Goal: Task Accomplishment & Management: Complete application form

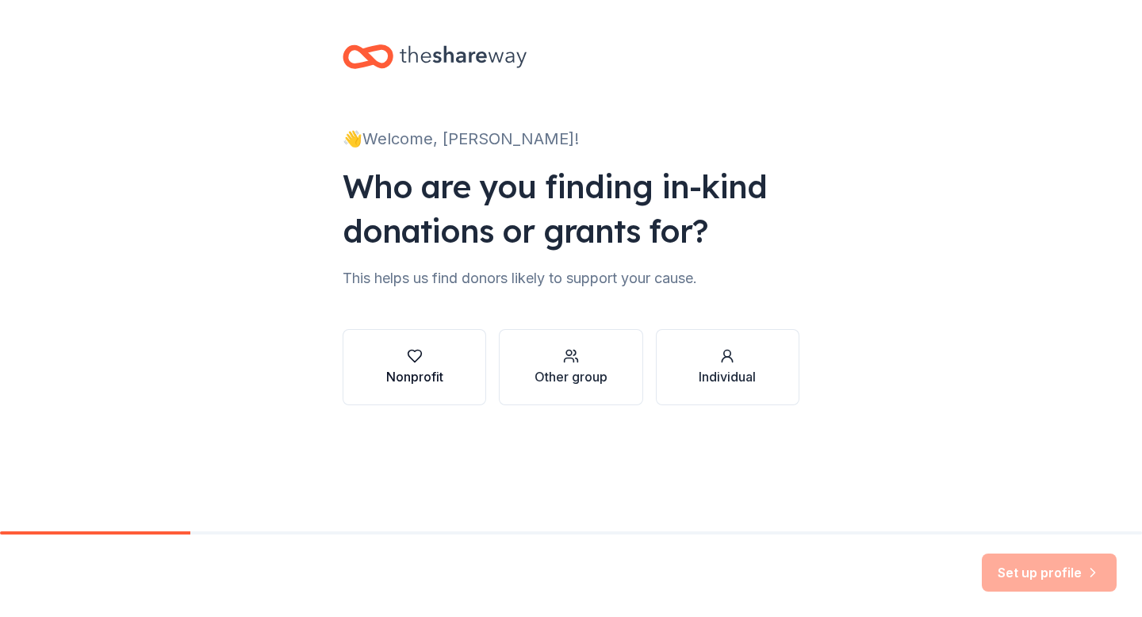
click at [417, 370] on div "Nonprofit" at bounding box center [414, 376] width 57 height 19
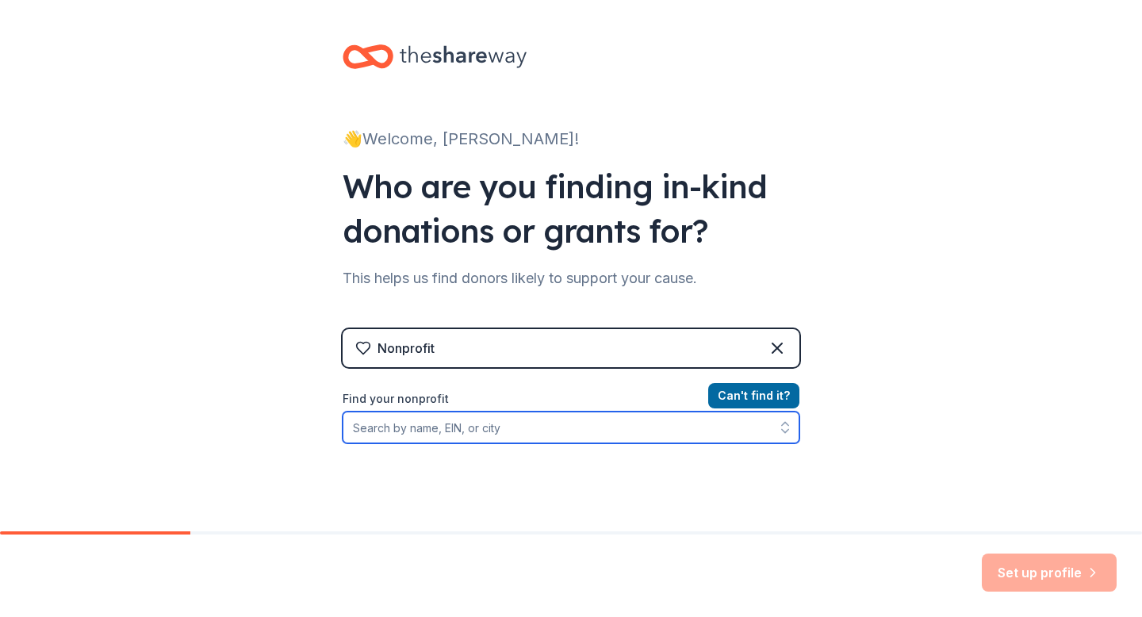
click at [451, 433] on input "Find your nonprofit" at bounding box center [571, 428] width 457 height 32
click at [449, 428] on input "Find your nonprofit" at bounding box center [571, 428] width 457 height 32
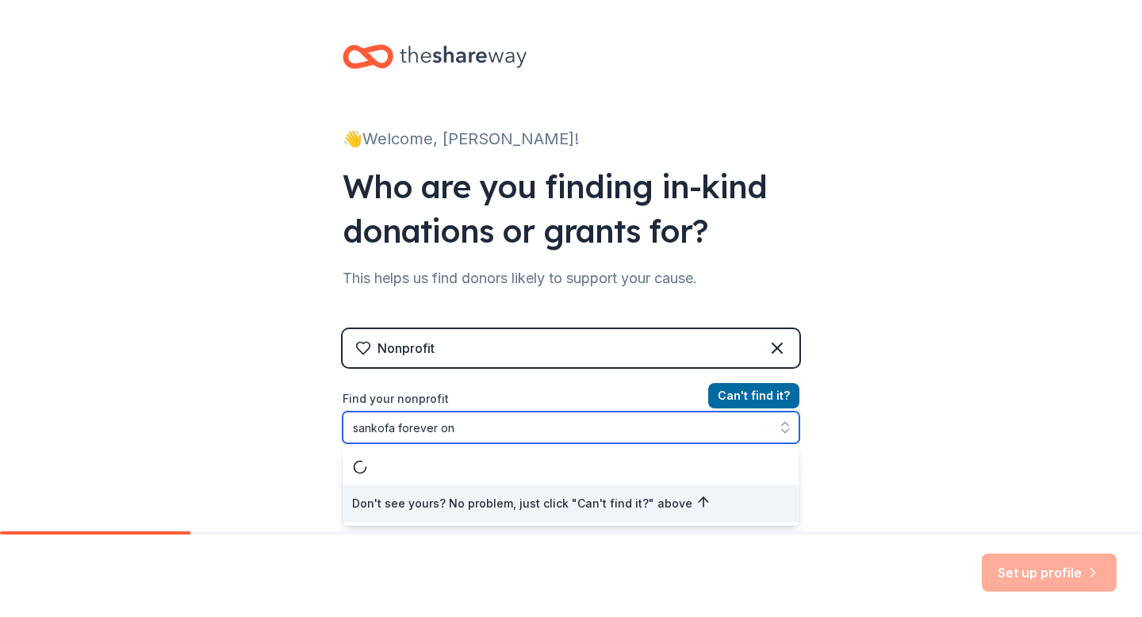
type input "sankofa forever one"
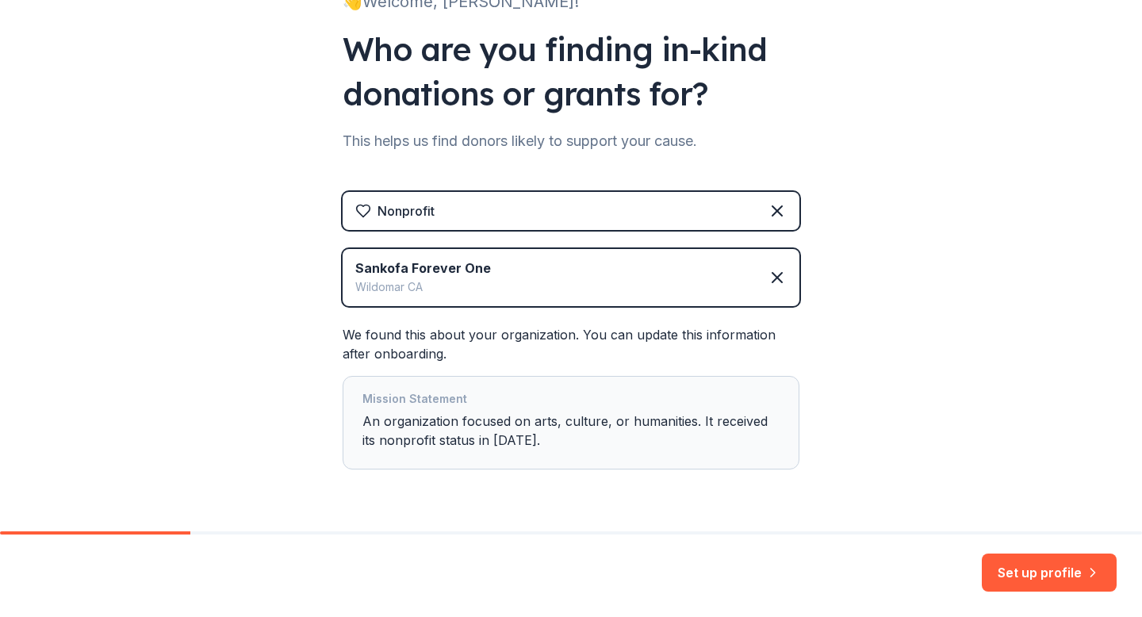
scroll to position [183, 0]
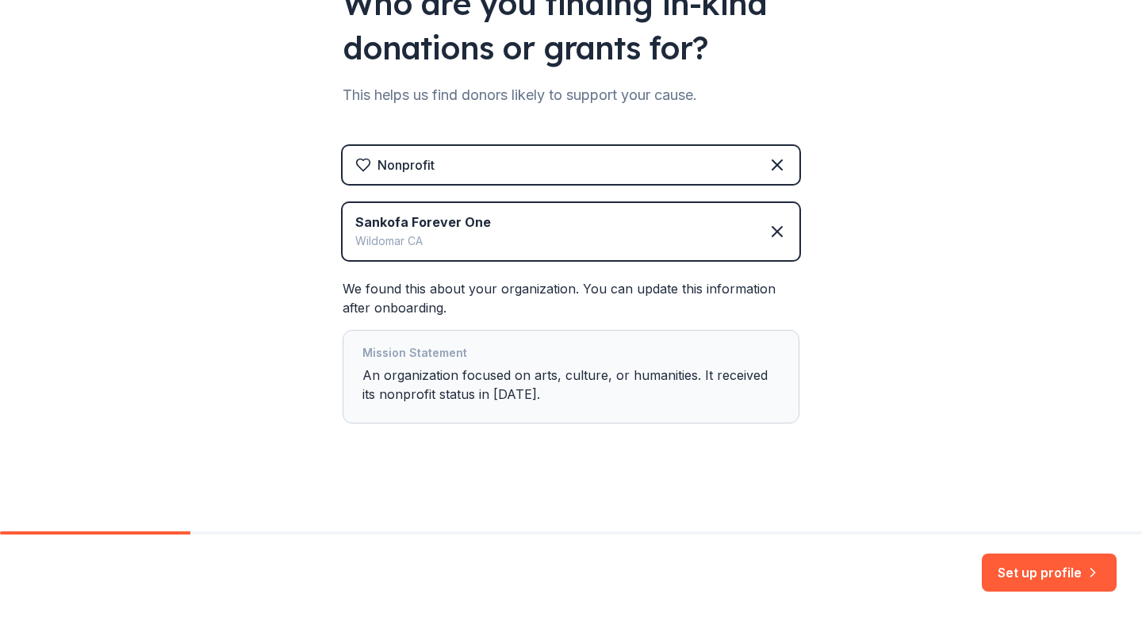
click at [662, 369] on div "Mission Statement An organization focused on arts, culture, or humanities. It r…" at bounding box center [571, 376] width 417 height 67
click at [662, 401] on div "Mission Statement An organization focused on arts, culture, or humanities. It r…" at bounding box center [571, 376] width 417 height 67
click at [1032, 574] on button "Set up profile" at bounding box center [1049, 573] width 135 height 38
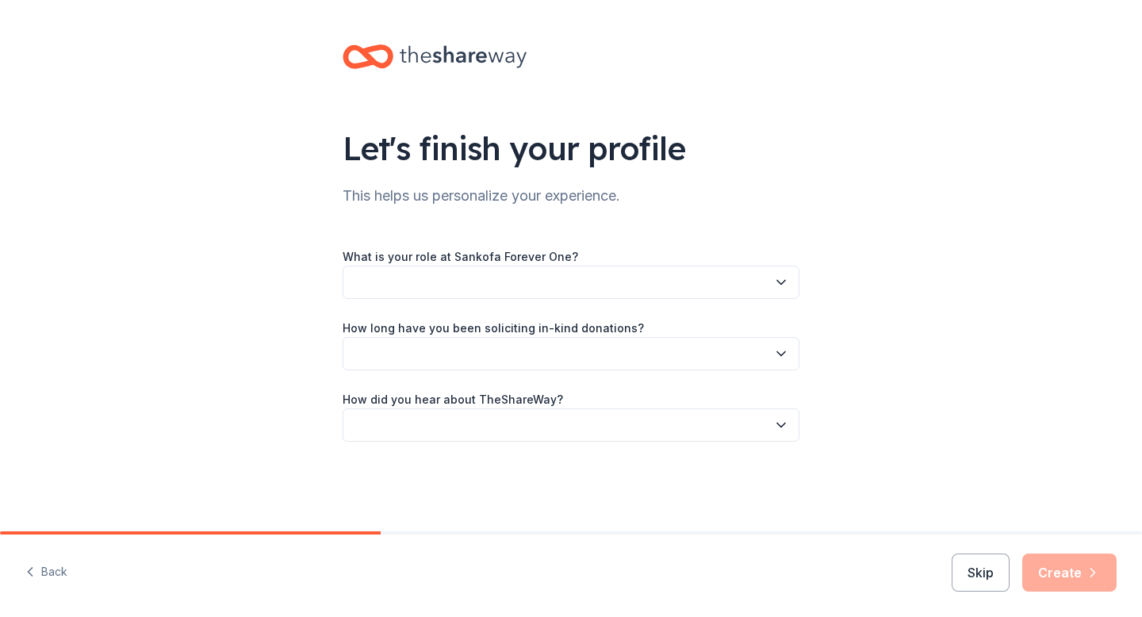
click at [516, 277] on button "button" at bounding box center [571, 282] width 457 height 33
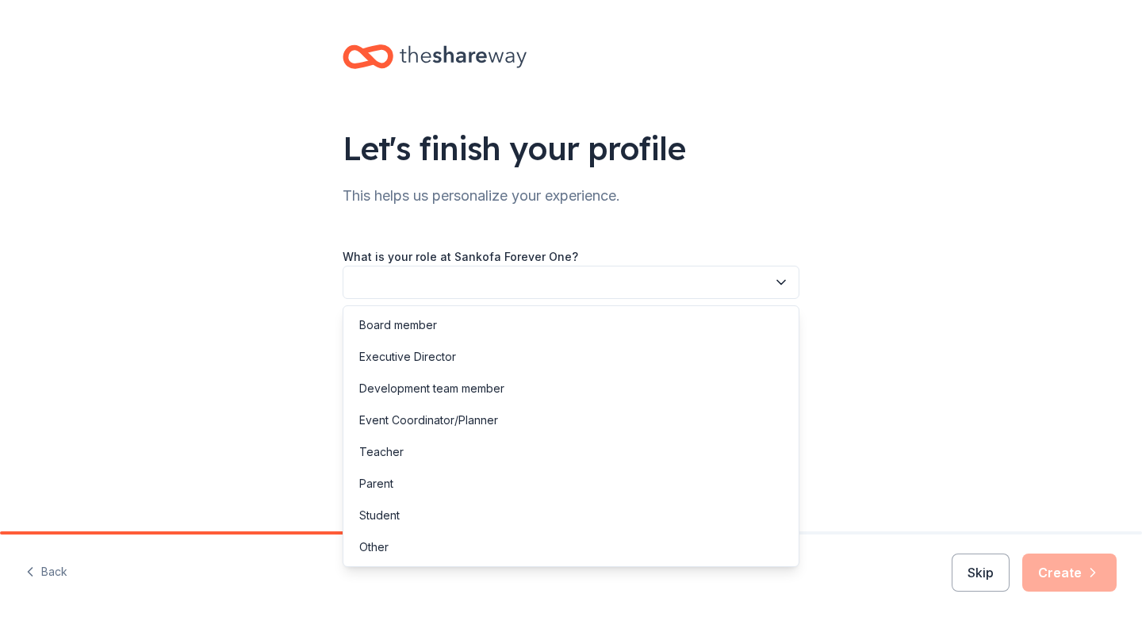
click at [516, 277] on button "button" at bounding box center [571, 282] width 457 height 33
click at [405, 424] on div "Event Coordinator/Planner" at bounding box center [428, 420] width 139 height 19
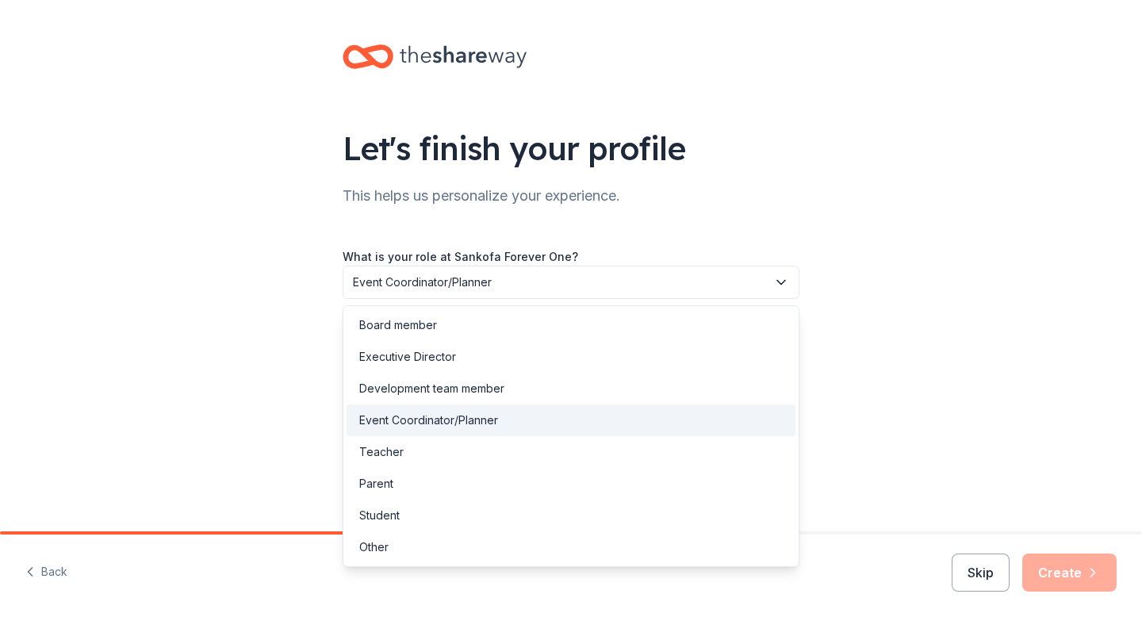
click at [377, 286] on span "Event Coordinator/Planner" at bounding box center [560, 282] width 414 height 19
click at [401, 352] on div "Executive Director" at bounding box center [407, 356] width 97 height 19
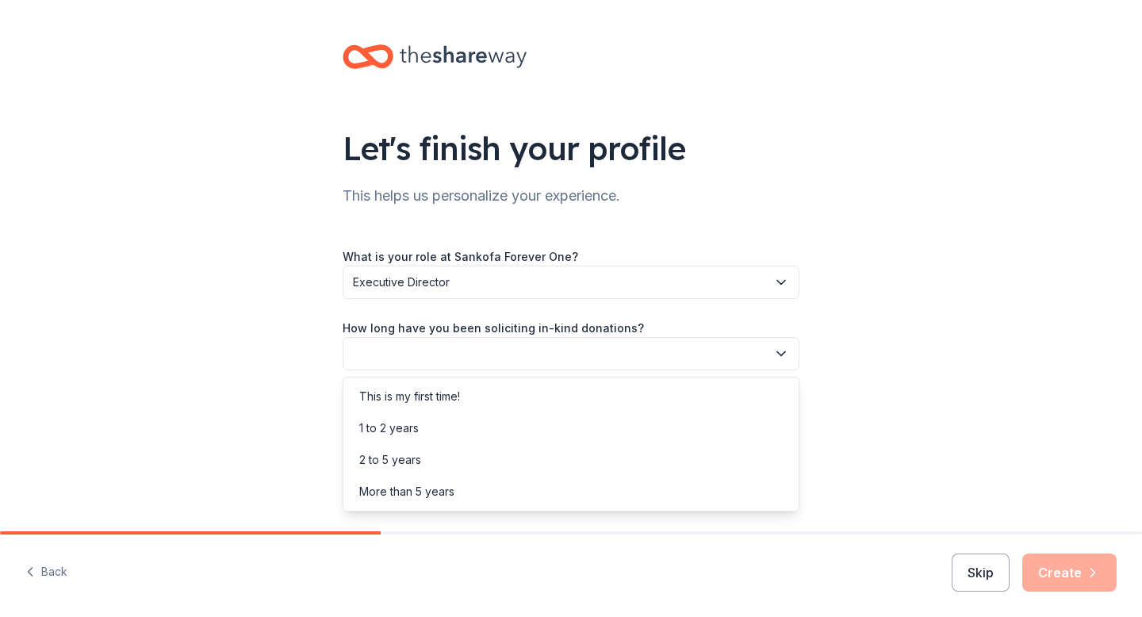
click at [401, 355] on button "button" at bounding box center [571, 353] width 457 height 33
click at [390, 466] on div "2 to 5 years" at bounding box center [390, 460] width 62 height 19
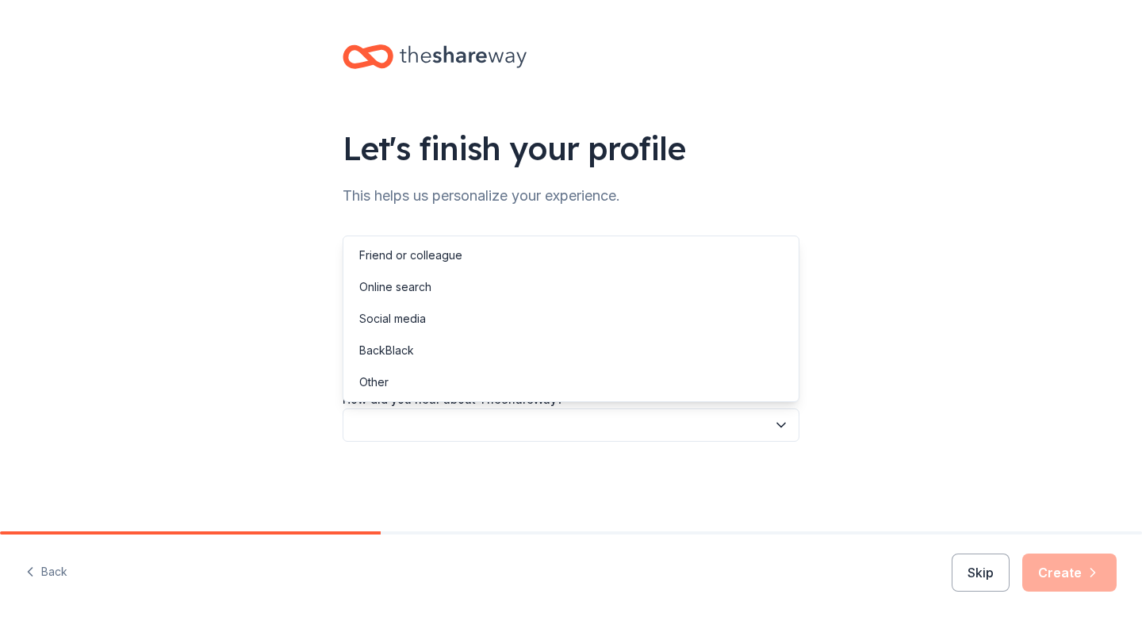
click at [388, 423] on button "button" at bounding box center [571, 425] width 457 height 33
click at [386, 317] on div "Social media" at bounding box center [392, 318] width 67 height 19
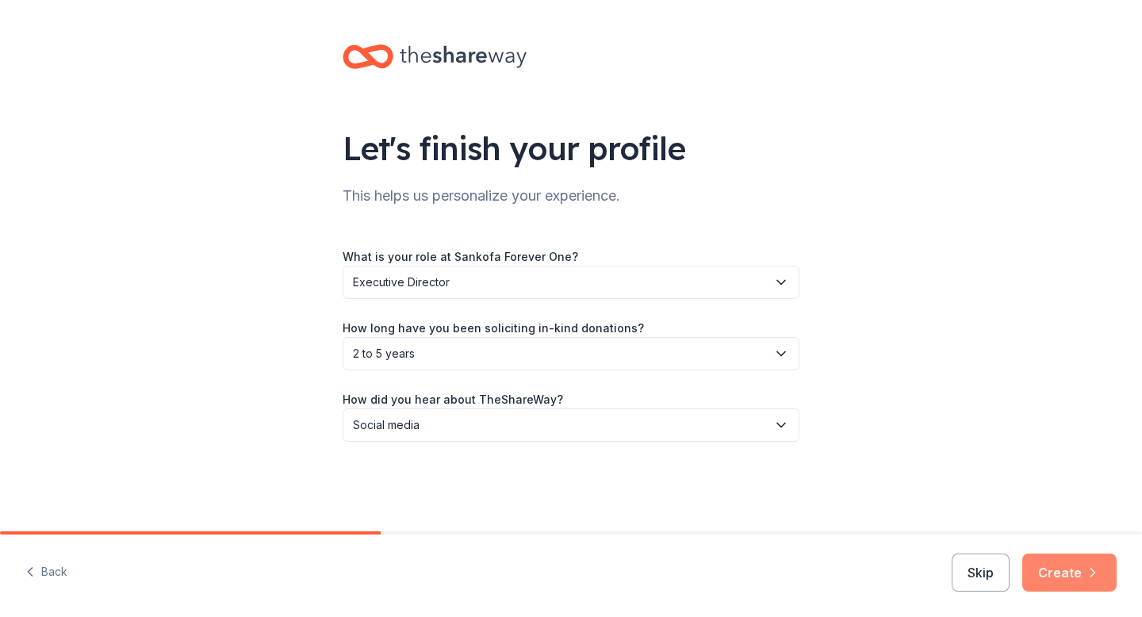
click at [1063, 570] on button "Create" at bounding box center [1070, 573] width 94 height 38
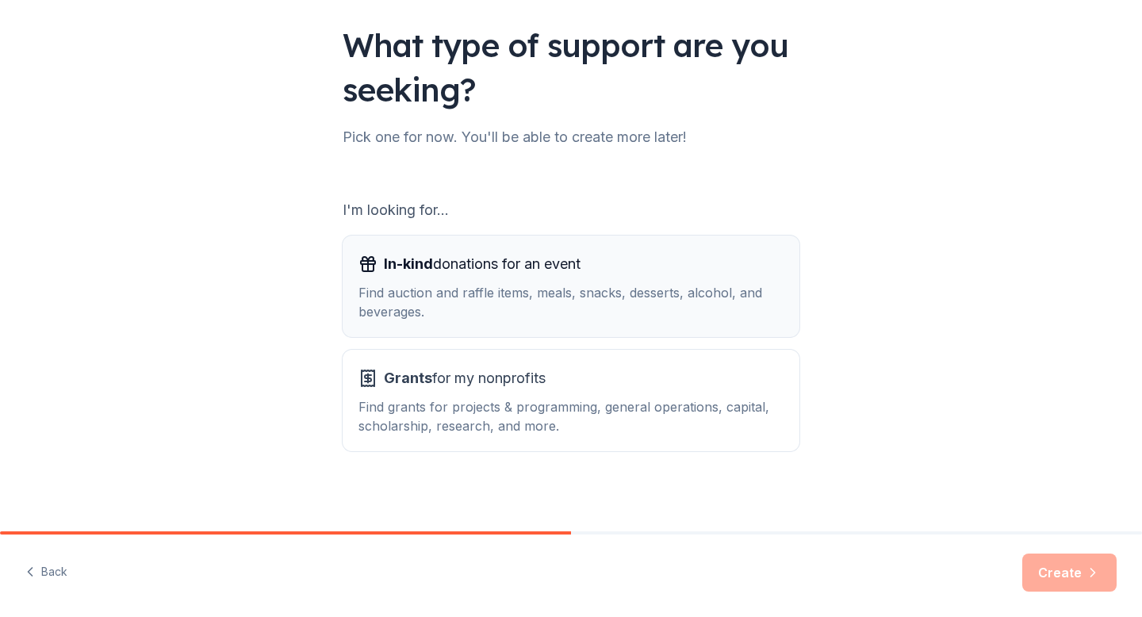
scroll to position [109, 0]
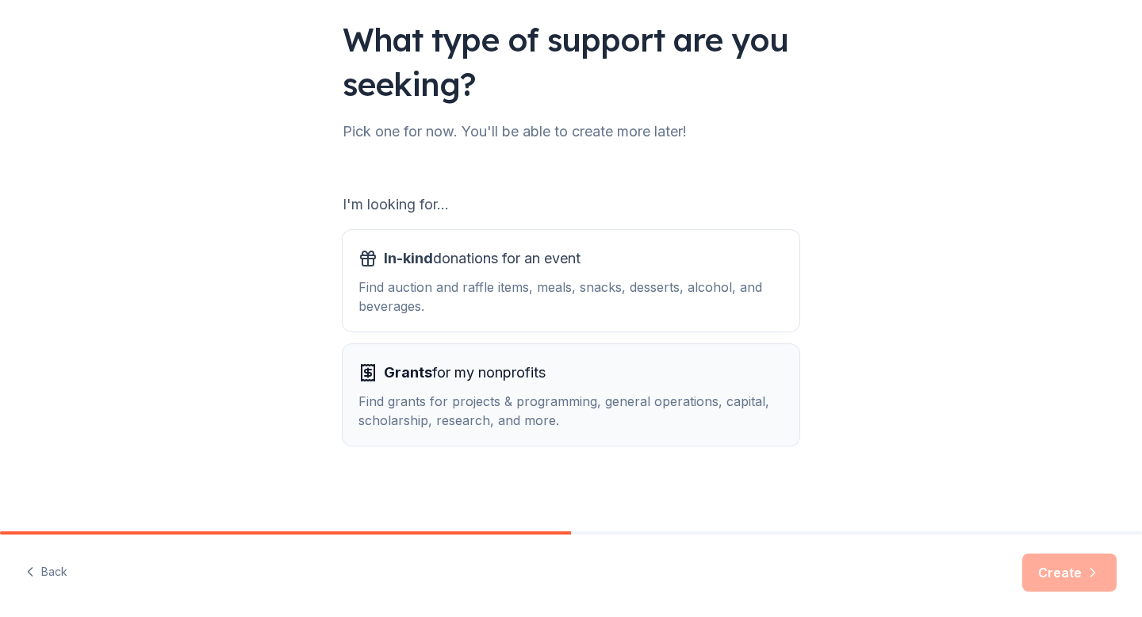
click at [469, 387] on div "Grants for my nonprofits Find grants for projects & programming, general operat…" at bounding box center [571, 395] width 425 height 70
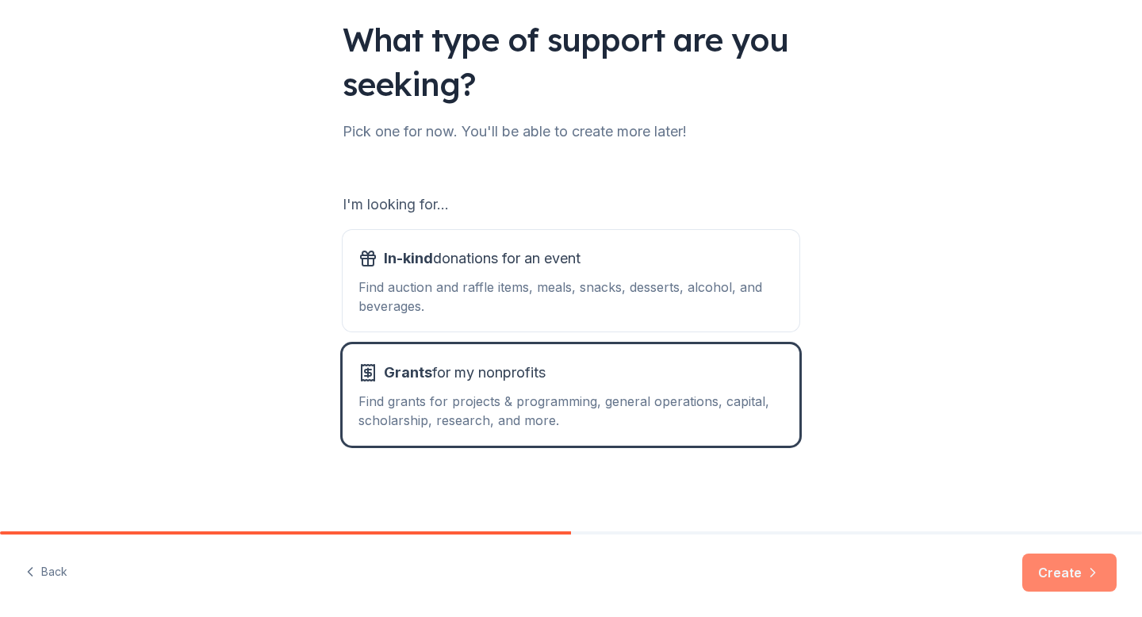
click at [1060, 569] on button "Create" at bounding box center [1070, 573] width 94 height 38
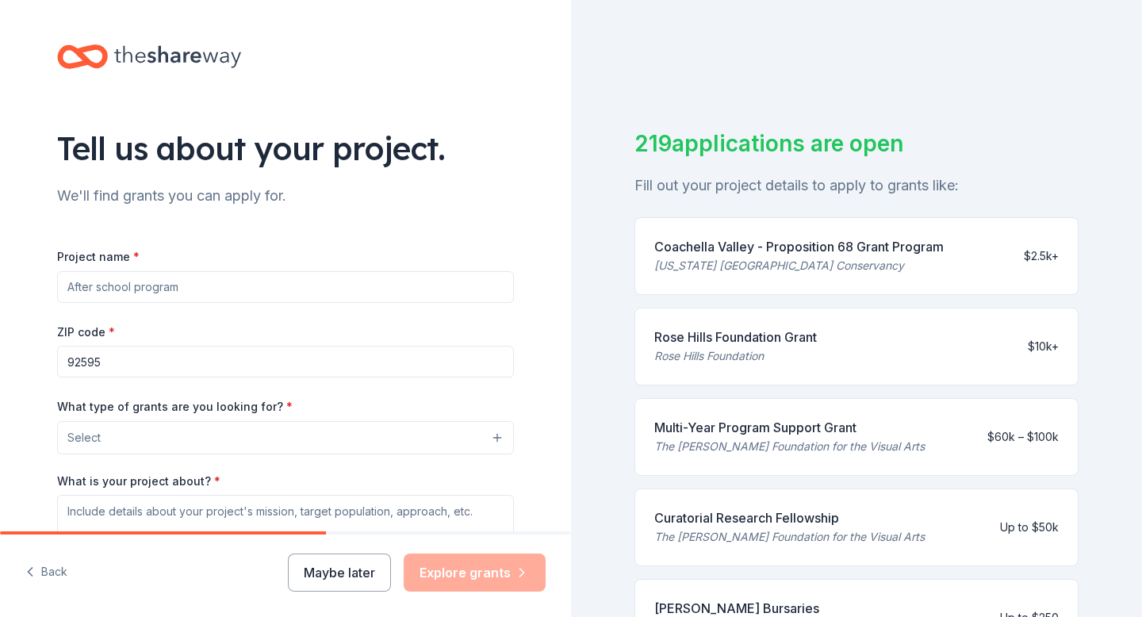
click at [132, 286] on input "Project name *" at bounding box center [285, 287] width 457 height 32
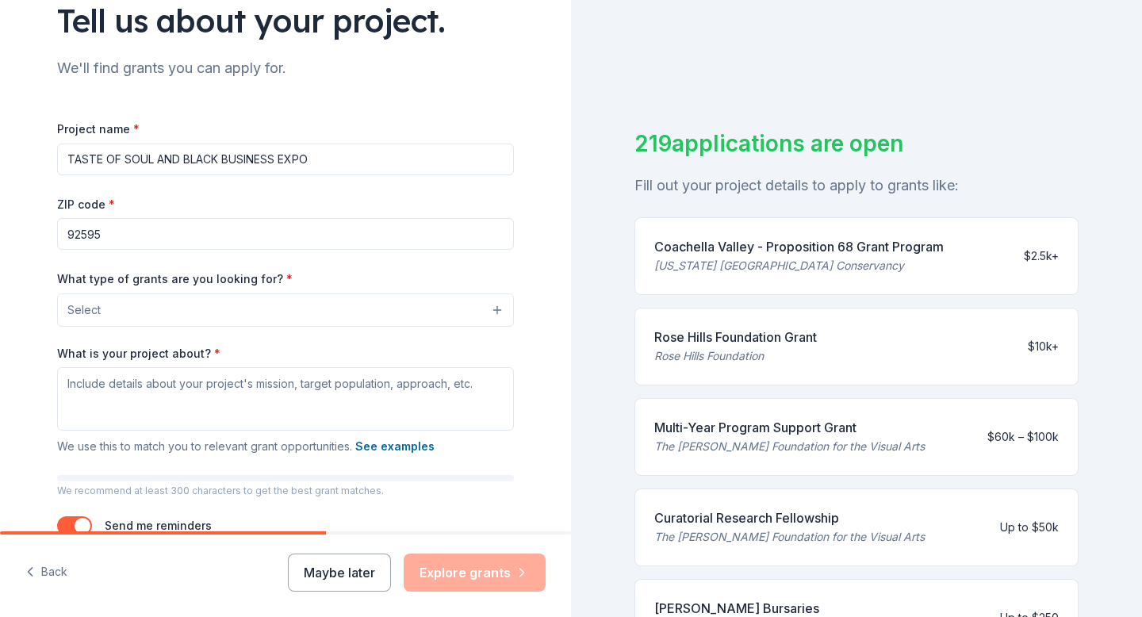
scroll to position [129, 0]
type input "TASTE OF SOUL AND BLACK BUSINESS EXPO"
click at [113, 227] on input "92595" at bounding box center [285, 233] width 457 height 32
click at [129, 234] on input "92562" at bounding box center [285, 233] width 457 height 32
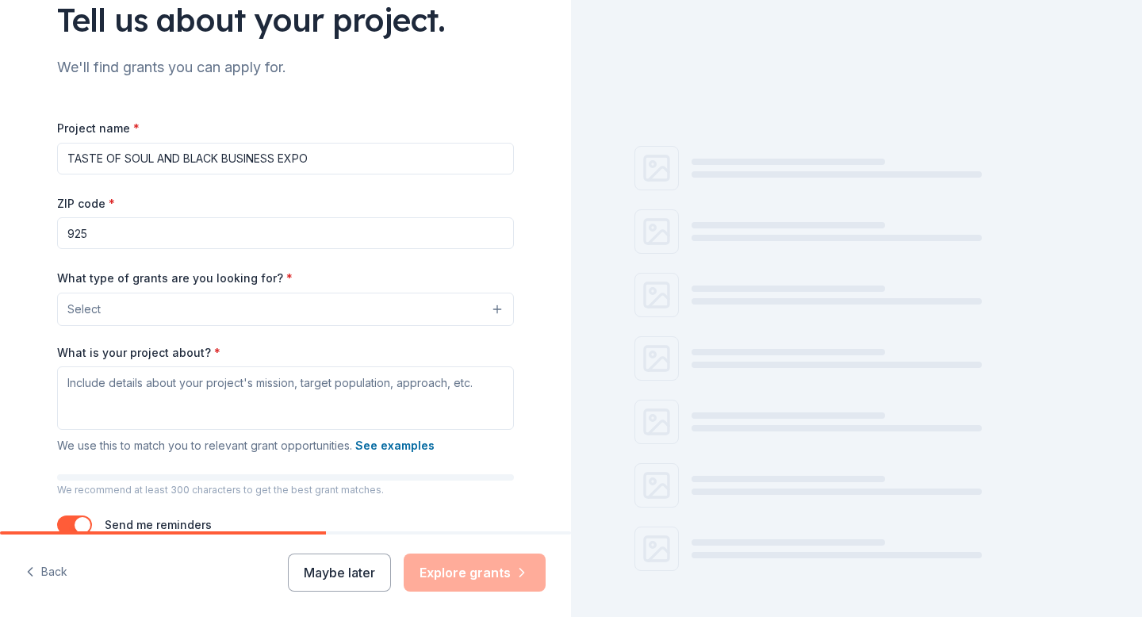
type input "92595"
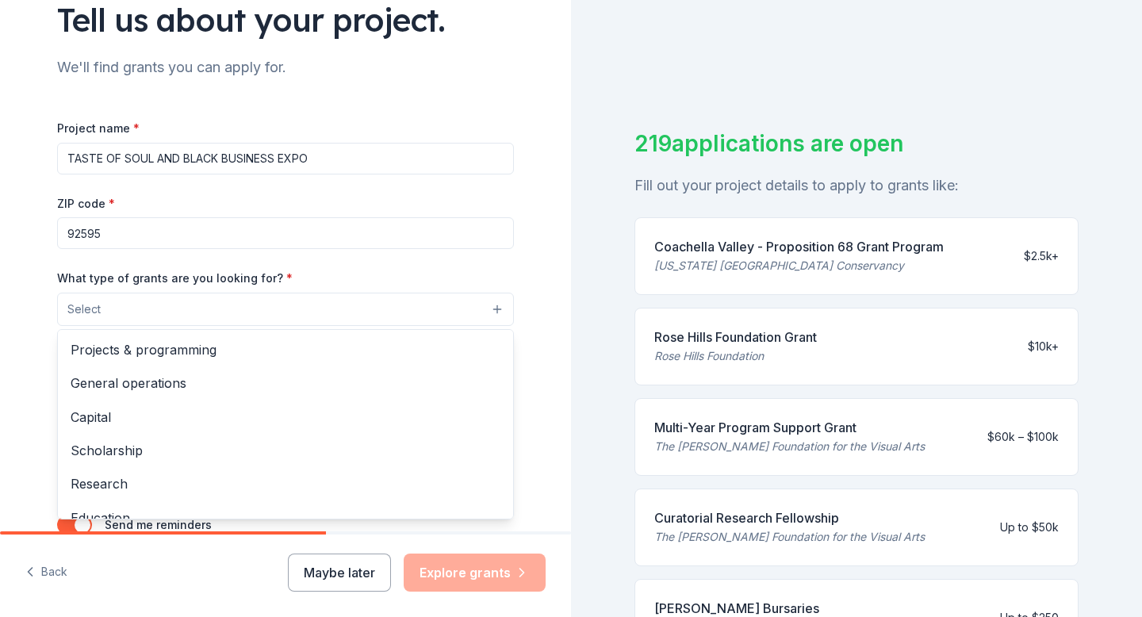
click at [160, 312] on button "Select" at bounding box center [285, 309] width 457 height 33
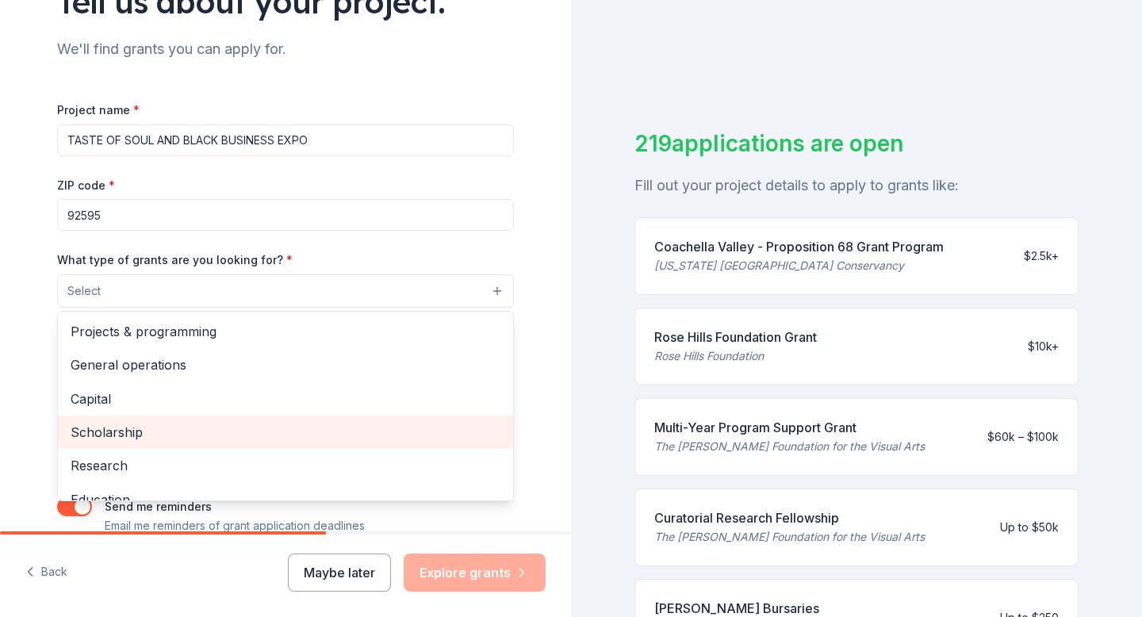
scroll to position [136, 0]
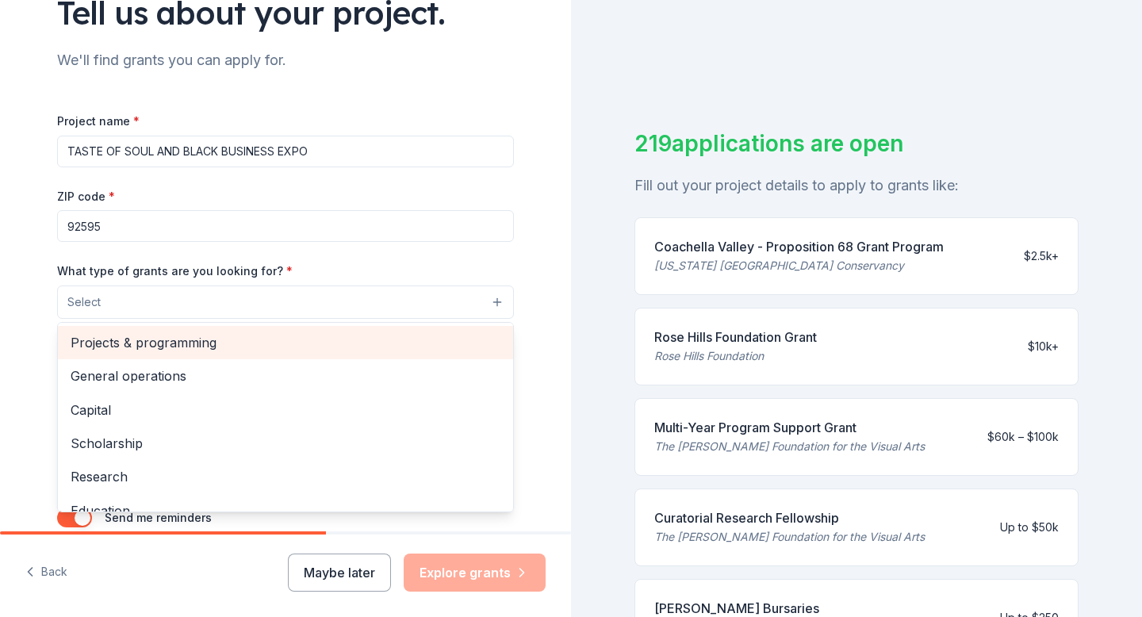
click at [158, 338] on span "Projects & programming" at bounding box center [286, 342] width 430 height 21
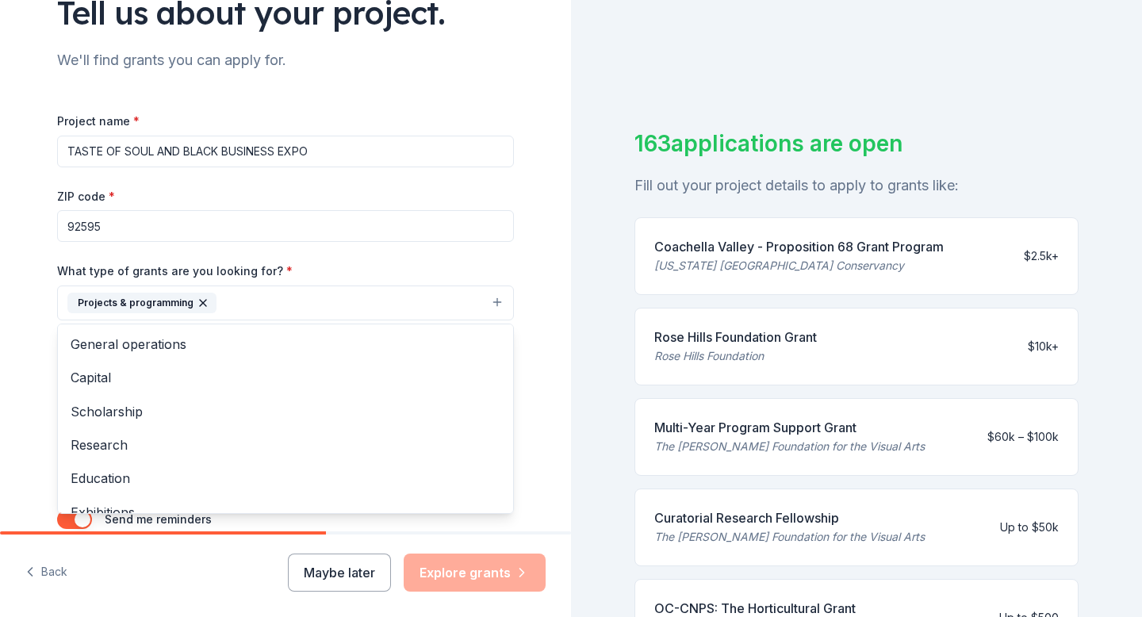
click at [31, 303] on div "Tell us about your project. We'll find grants you can apply for. Project name *…" at bounding box center [285, 244] width 571 height 760
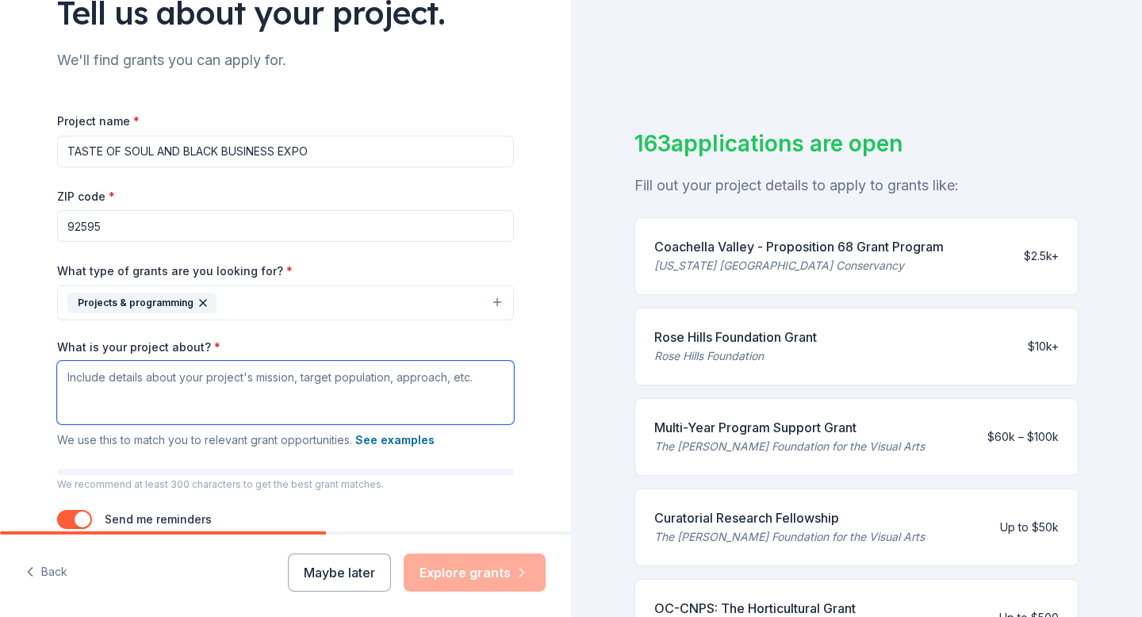
click at [113, 379] on textarea "What is your project about? *" at bounding box center [285, 392] width 457 height 63
